Goal: Information Seeking & Learning: Learn about a topic

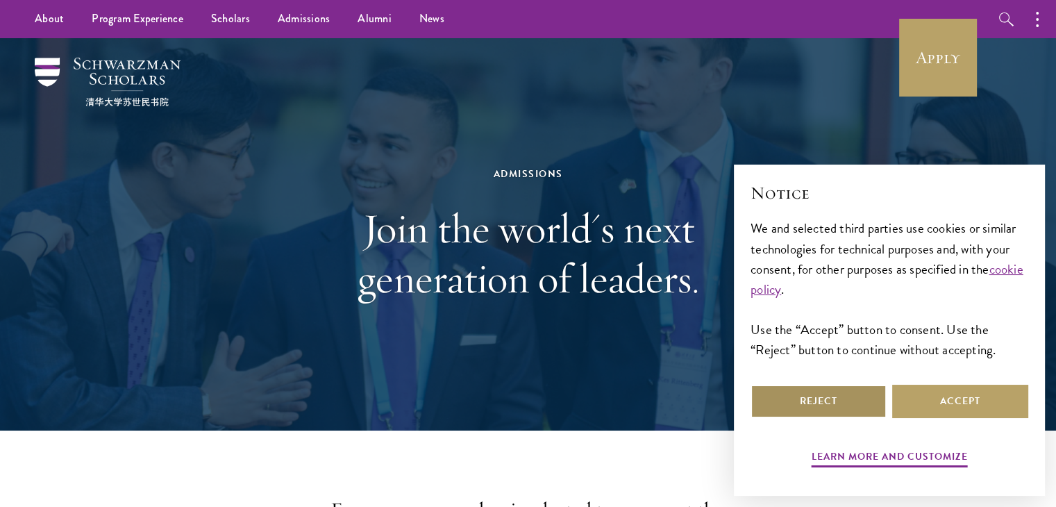
click at [845, 398] on button "Reject" at bounding box center [818, 401] width 136 height 33
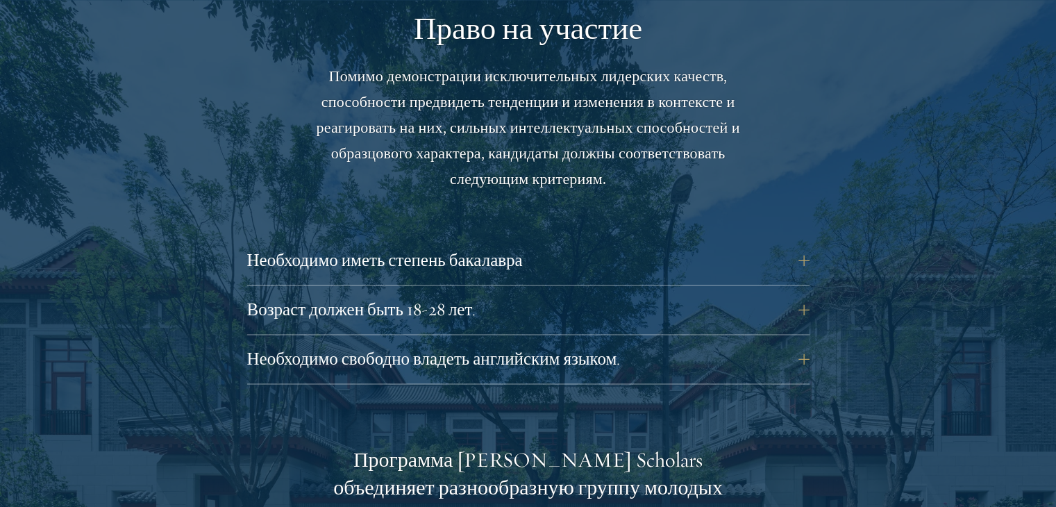
scroll to position [1979, 0]
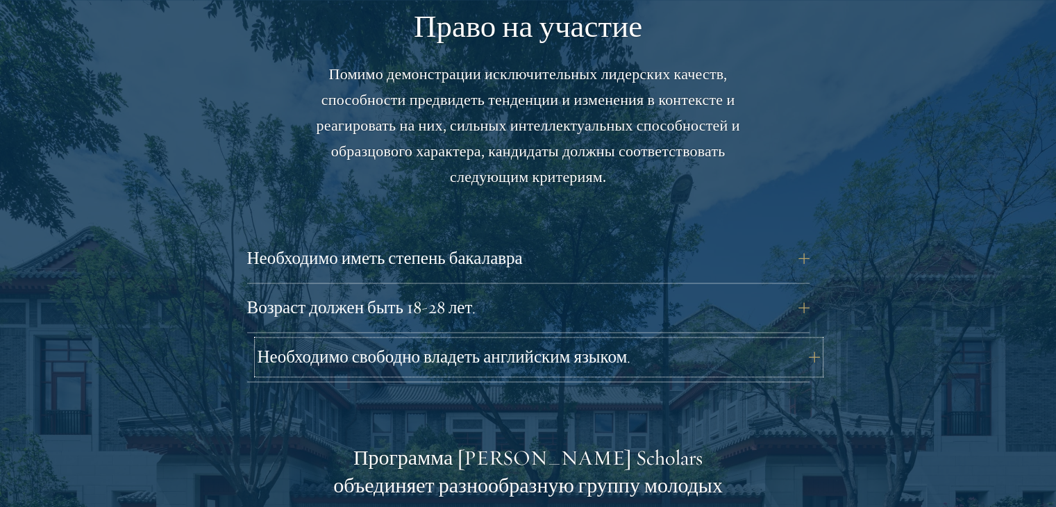
click at [662, 360] on button "Необходимо свободно владеть английским языком." at bounding box center [539, 356] width 562 height 33
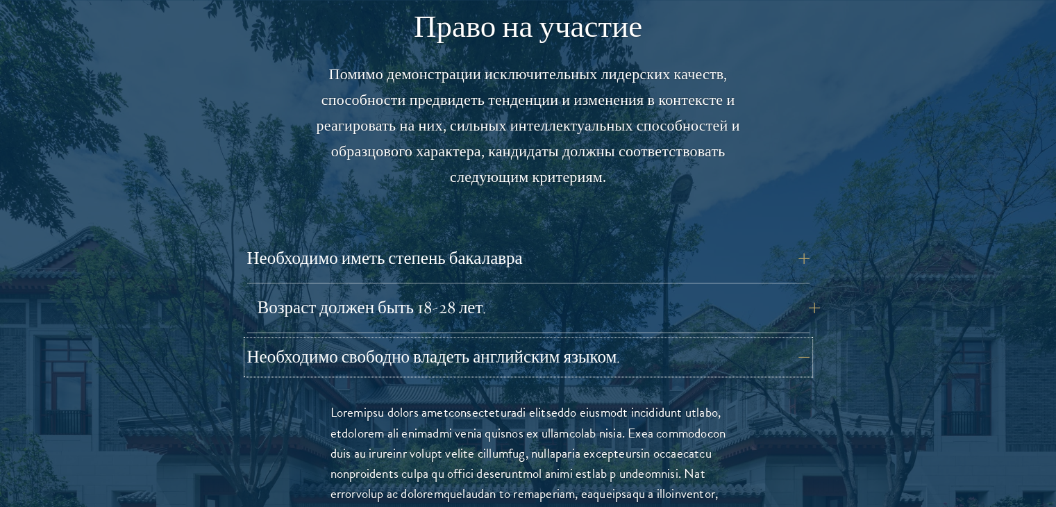
drag, startPoint x: 662, startPoint y: 360, endPoint x: 579, endPoint y: 292, distance: 107.6
click at [579, 292] on div "Необходимо иметь степень бакалавра Кандидаты, обучающиеся по программам бакалав…" at bounding box center [528, 498] width 562 height 512
click at [579, 292] on button "Возраст должен быть 18-28 лет." at bounding box center [539, 307] width 562 height 33
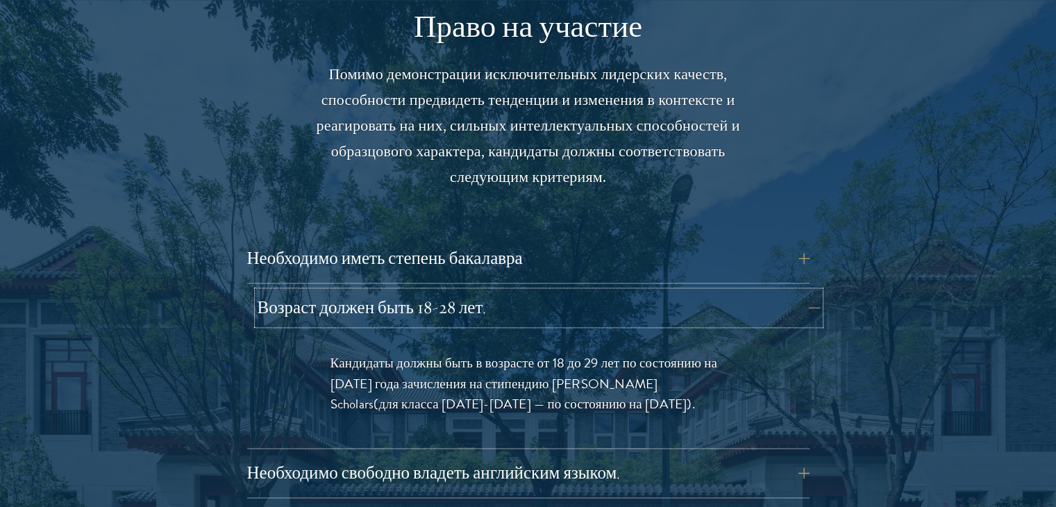
click at [627, 306] on button "Возраст должен быть 18-28 лет." at bounding box center [539, 307] width 562 height 33
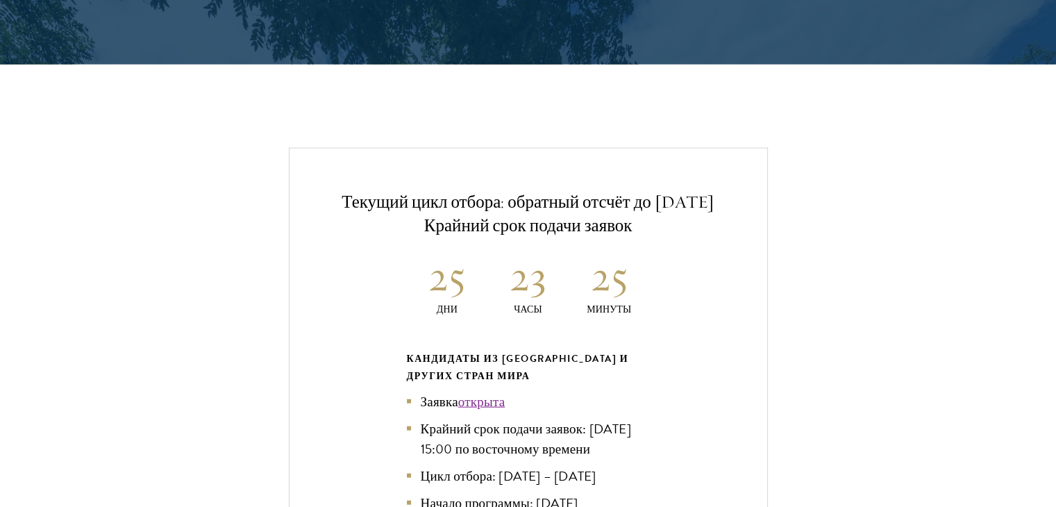
scroll to position [3349, 0]
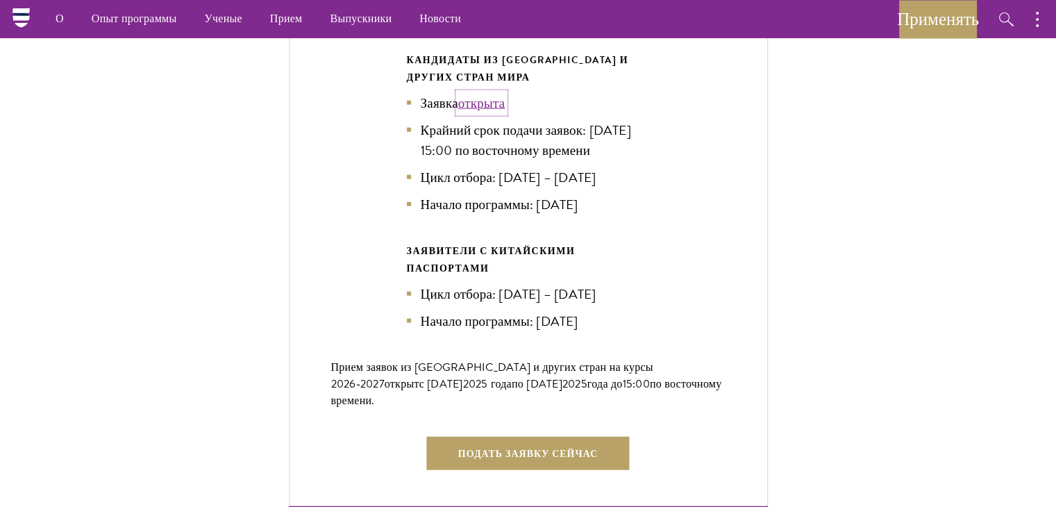
click at [473, 96] on font "открыта" at bounding box center [481, 103] width 47 height 20
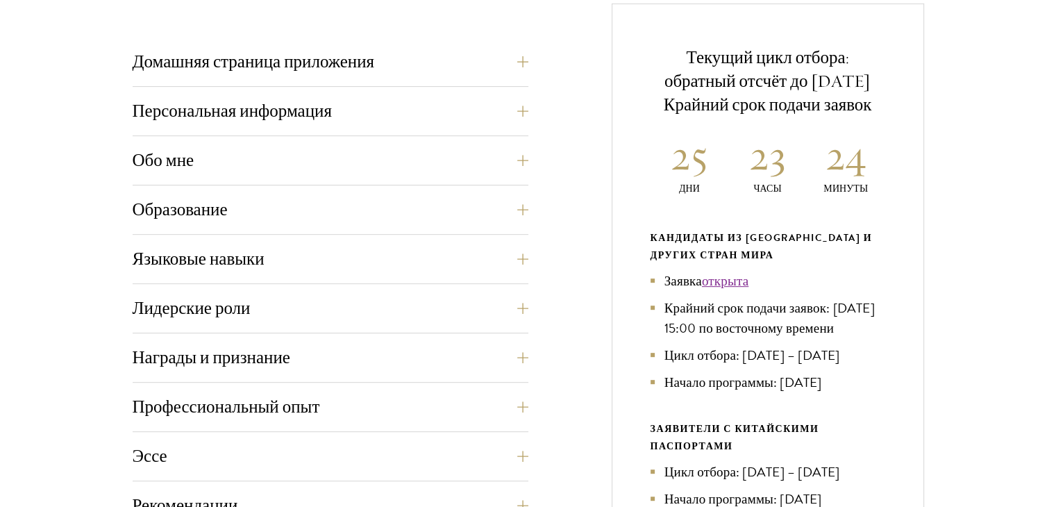
scroll to position [560, 0]
click at [414, 140] on div "Домашняя страница приложения Онлайн-заявку необходимо заполнить на английском я…" at bounding box center [331, 434] width 396 height 781
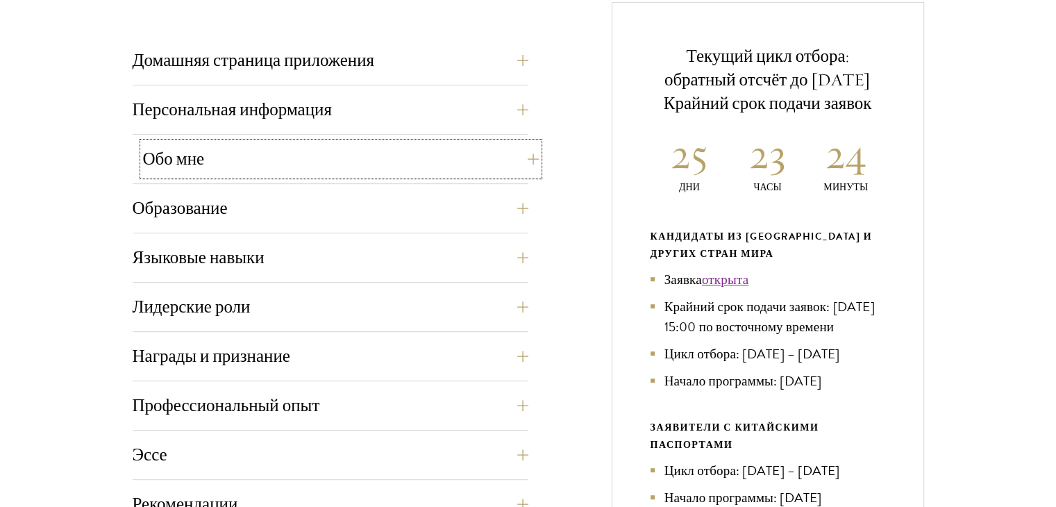
click at [380, 164] on button "Обо мне" at bounding box center [341, 158] width 396 height 33
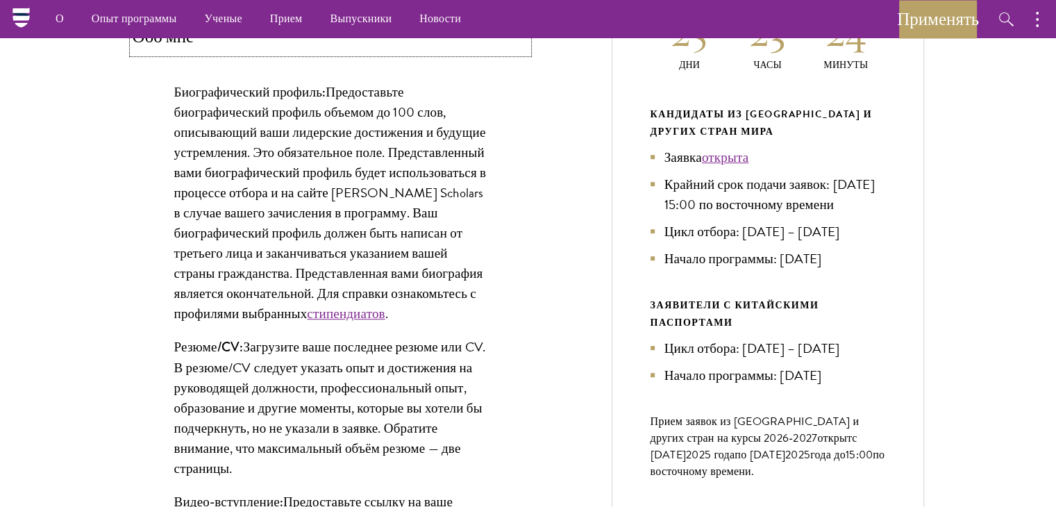
scroll to position [678, 0]
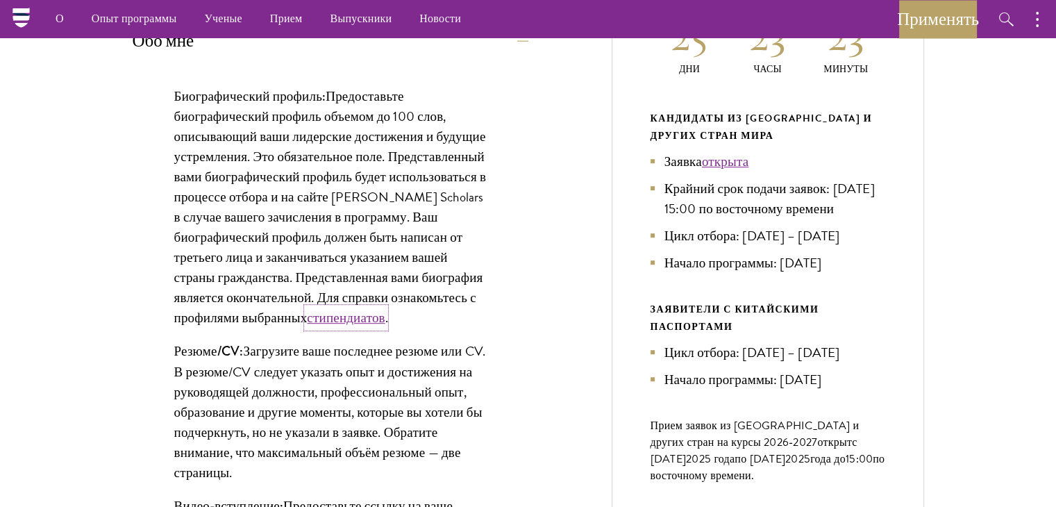
click at [337, 328] on font "стипендиатов" at bounding box center [346, 318] width 78 height 20
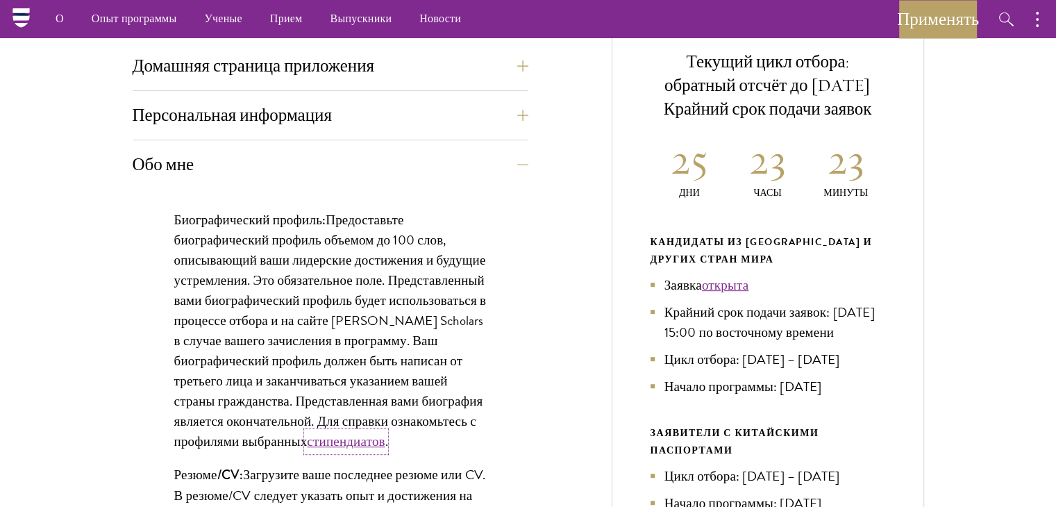
scroll to position [553, 0]
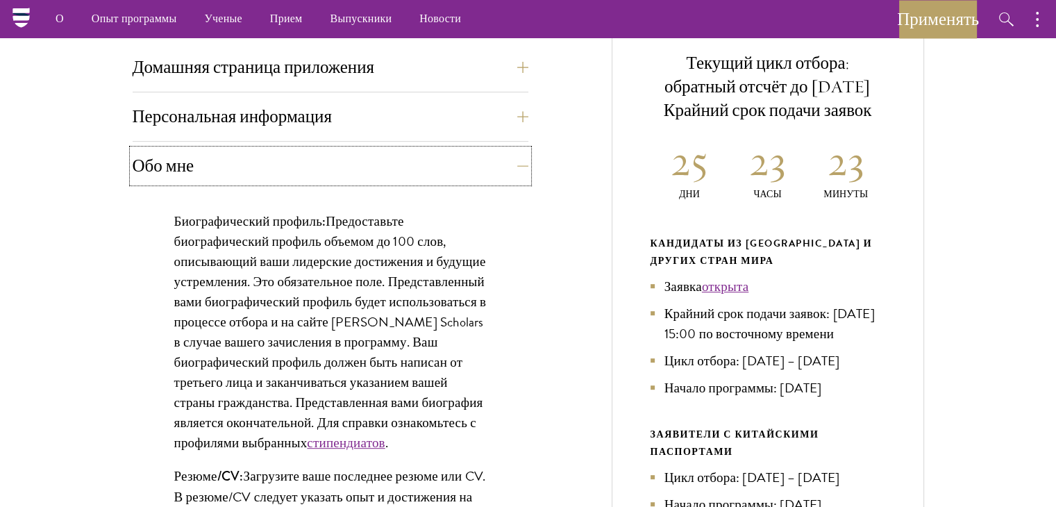
click at [489, 161] on button "Обо мне" at bounding box center [331, 165] width 396 height 33
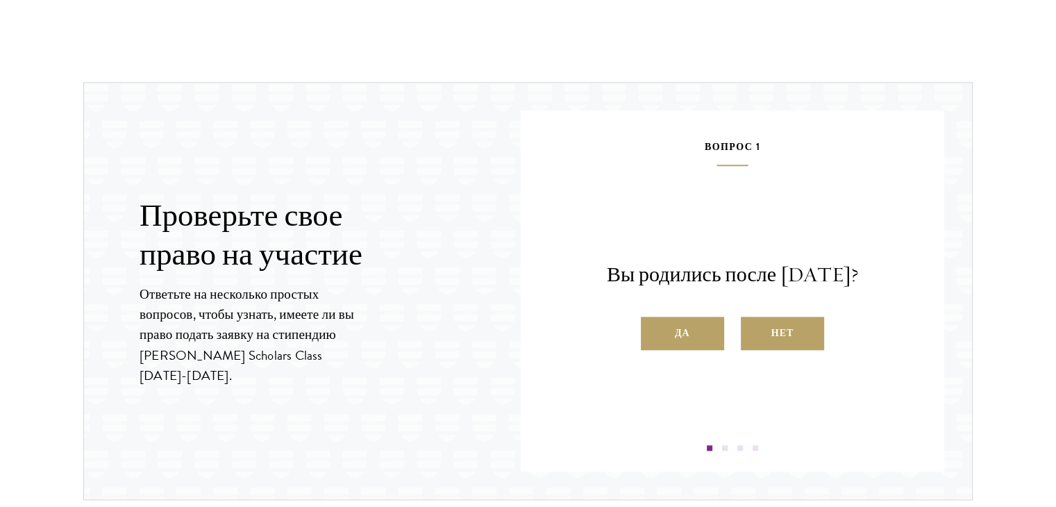
scroll to position [1421, 0]
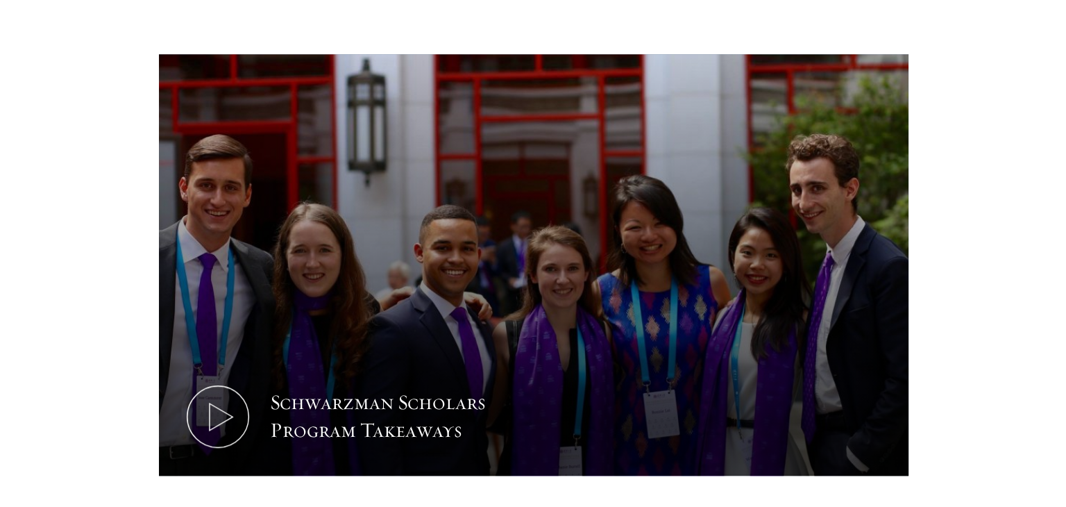
scroll to position [619, 0]
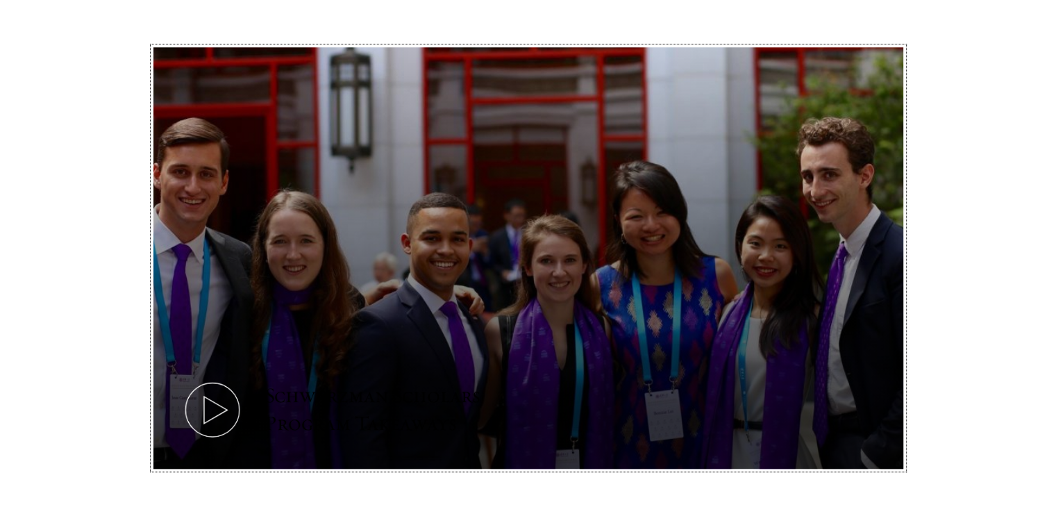
click at [185, 412] on icon at bounding box center [212, 409] width 62 height 62
